Goal: Find specific page/section: Locate a particular part of the current website

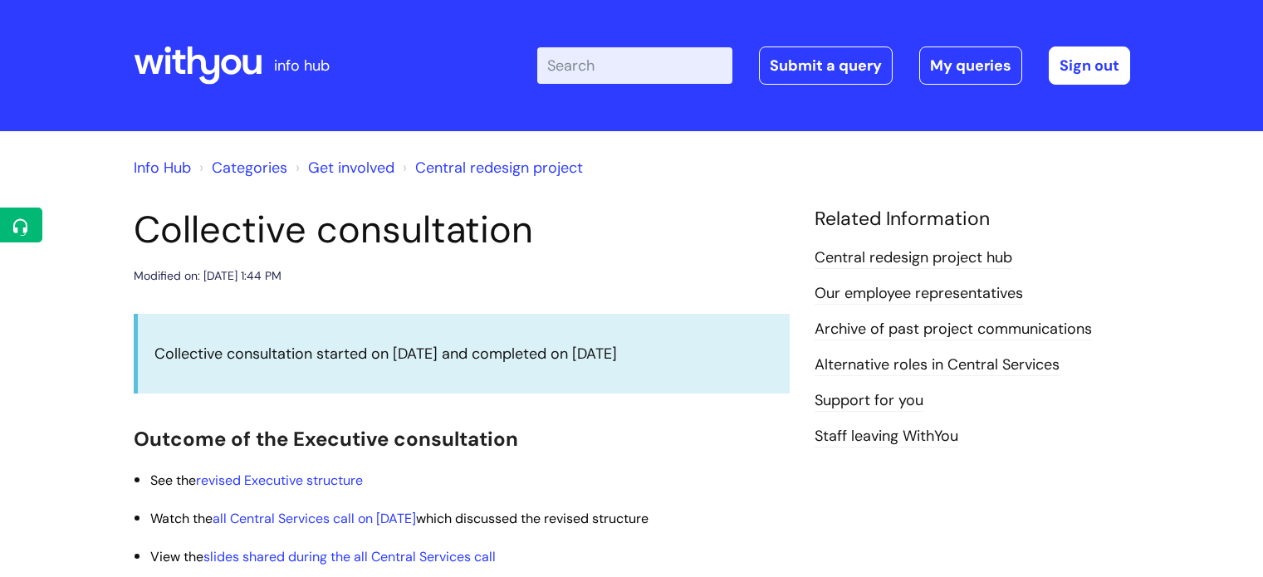
scroll to position [917, 0]
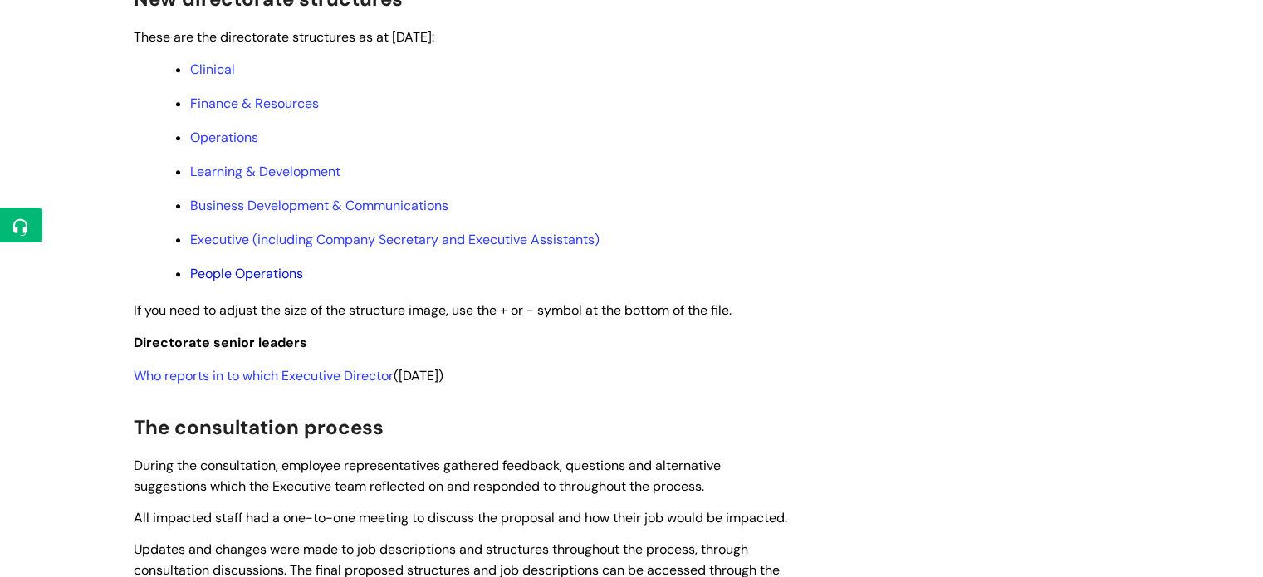
click at [268, 282] on link "People Operations" at bounding box center [246, 273] width 113 height 17
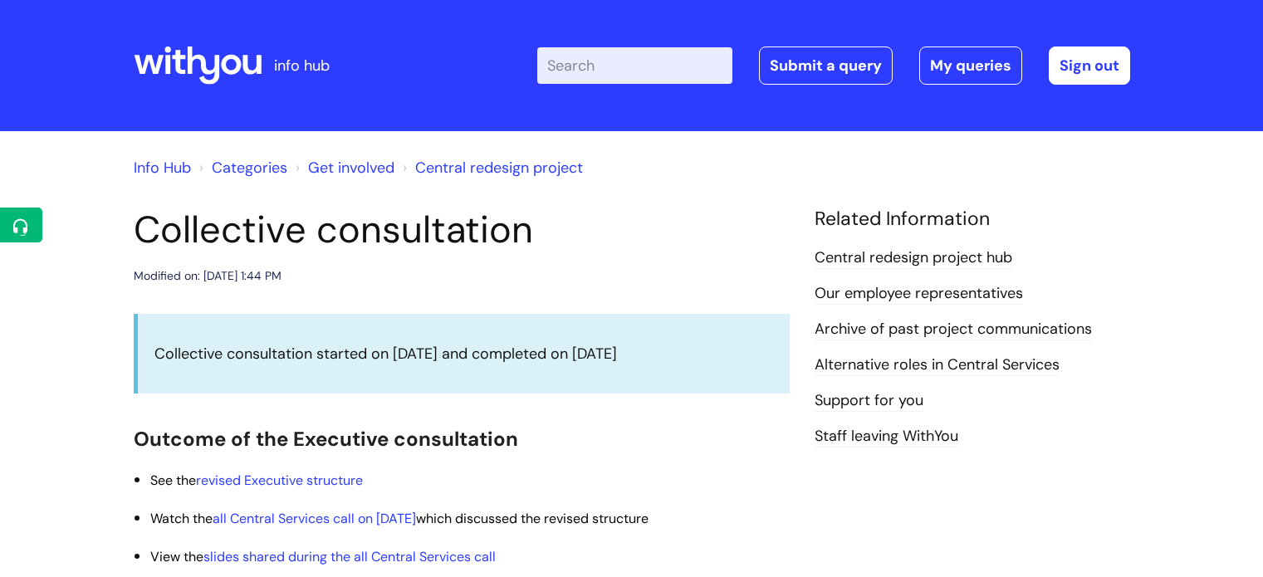
scroll to position [917, 0]
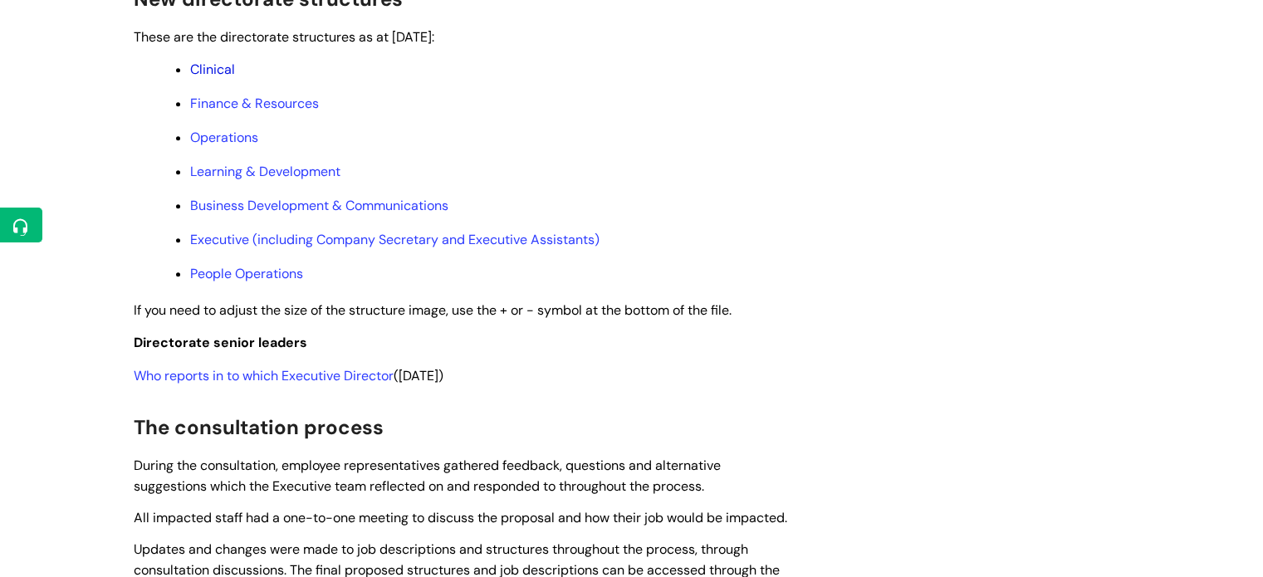
click at [208, 78] on link "Clinical" at bounding box center [212, 69] width 45 height 17
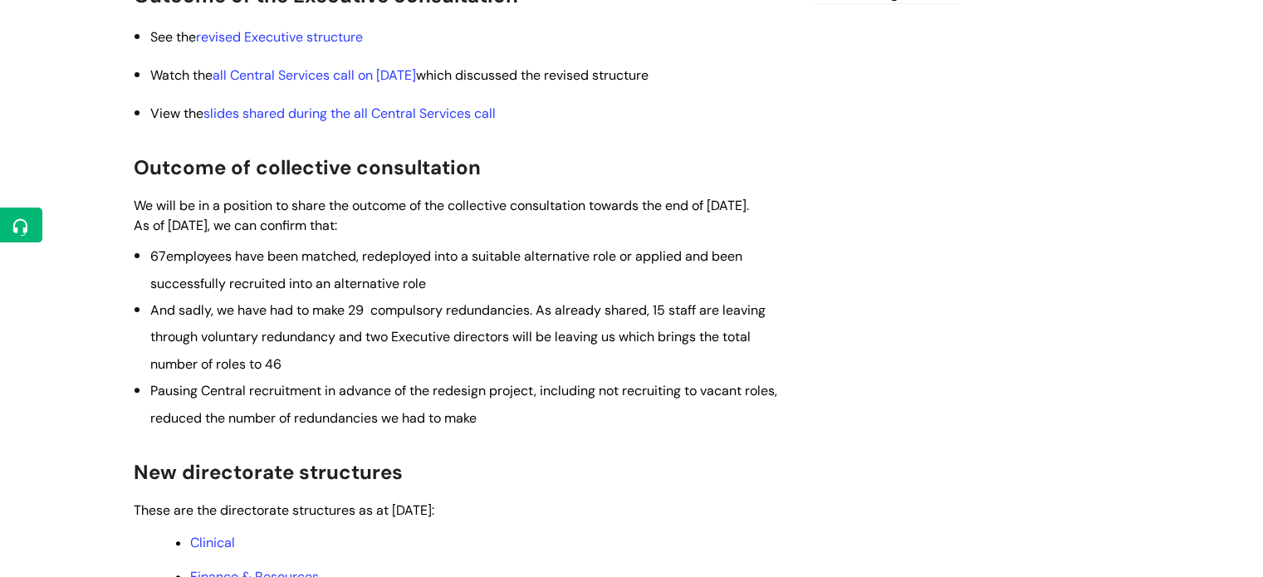
scroll to position [449, 0]
